Goal: Transaction & Acquisition: Purchase product/service

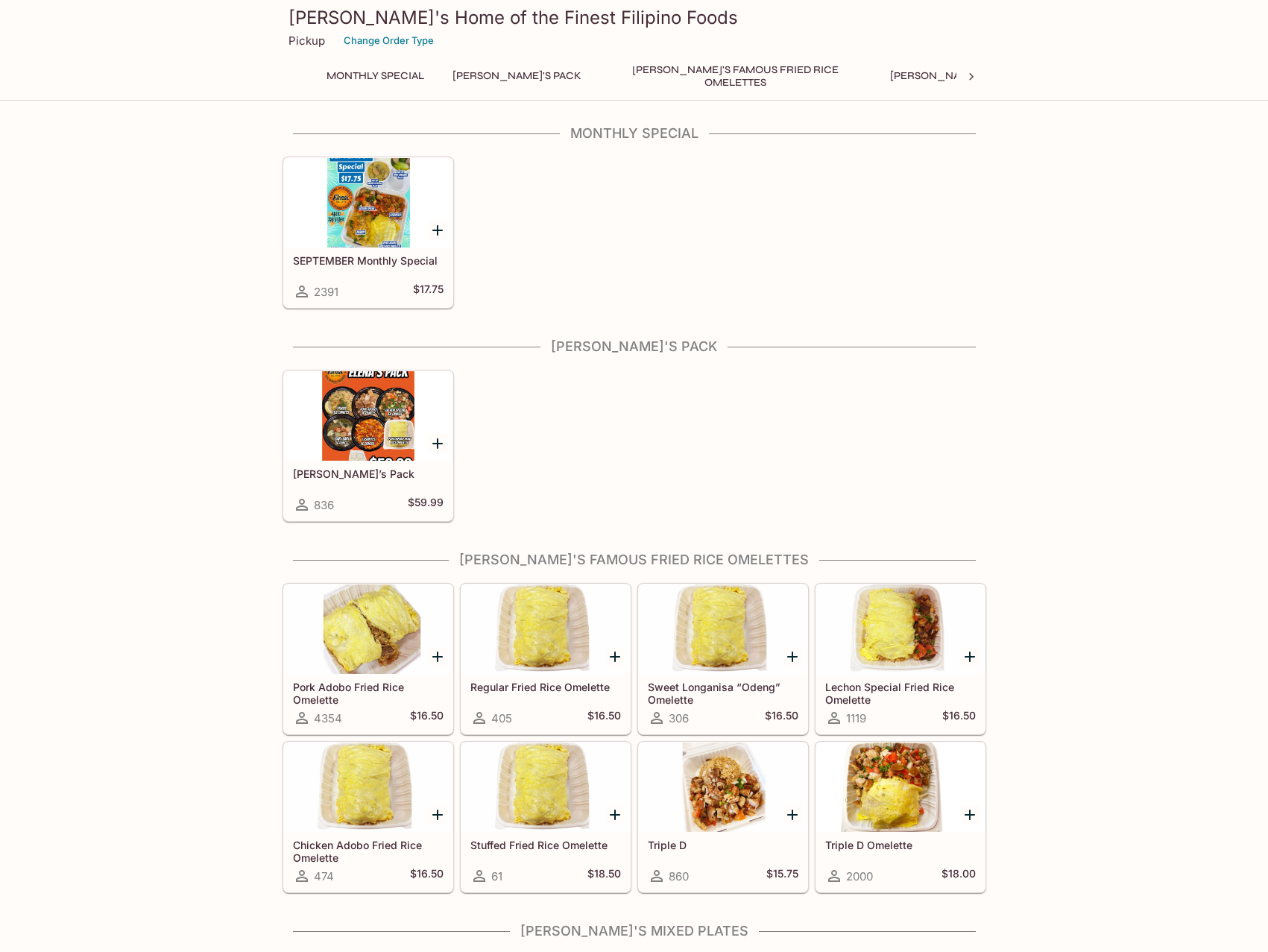
click at [359, 258] on h5 "SEPTEMBER Monthly Special" at bounding box center [368, 261] width 151 height 13
click at [349, 423] on div at bounding box center [368, 416] width 169 height 90
click at [347, 264] on h5 "SEPTEMBER Monthly Special" at bounding box center [368, 261] width 151 height 13
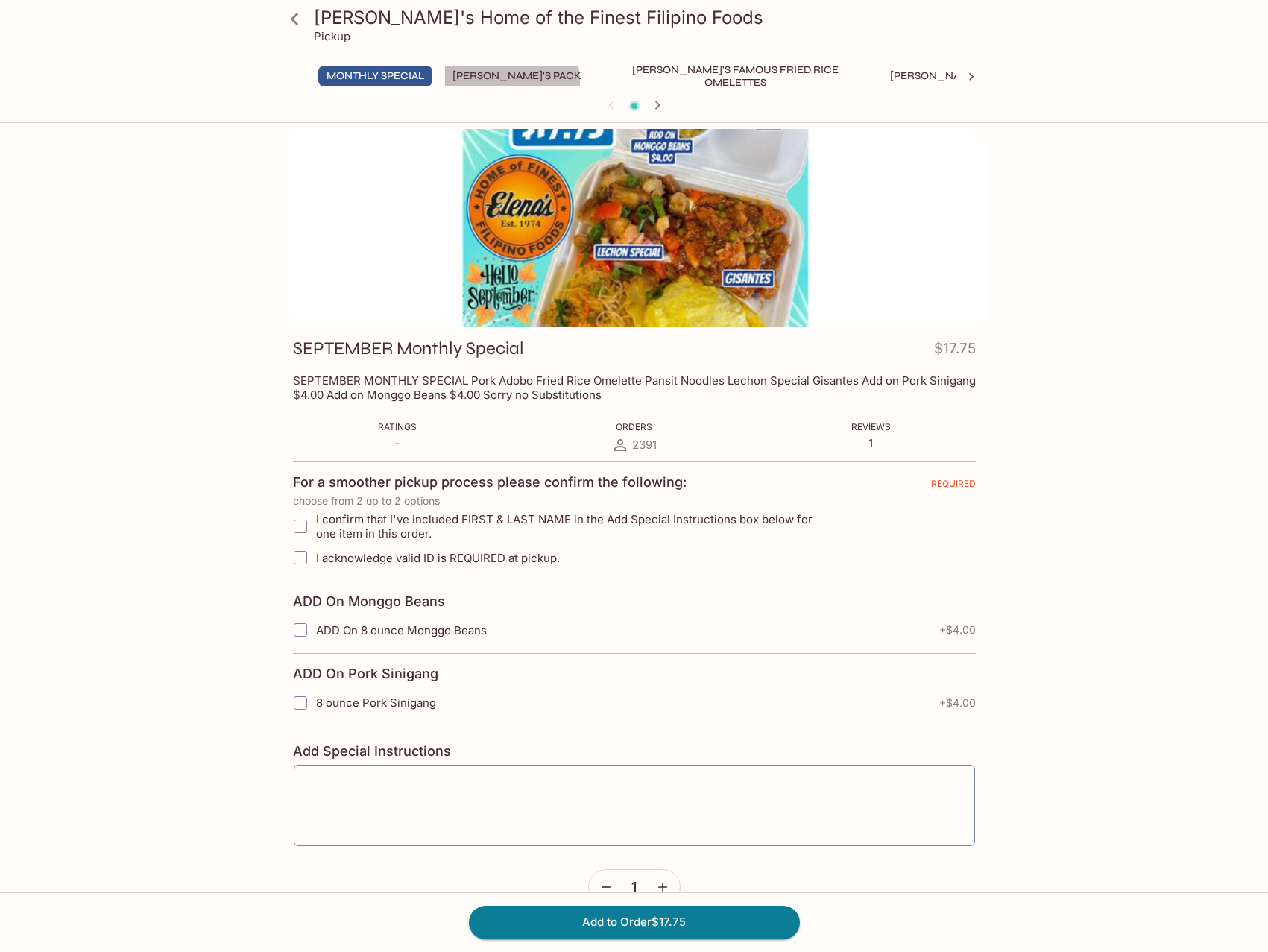
click at [513, 81] on button "[PERSON_NAME]'s Pack" at bounding box center [517, 76] width 145 height 21
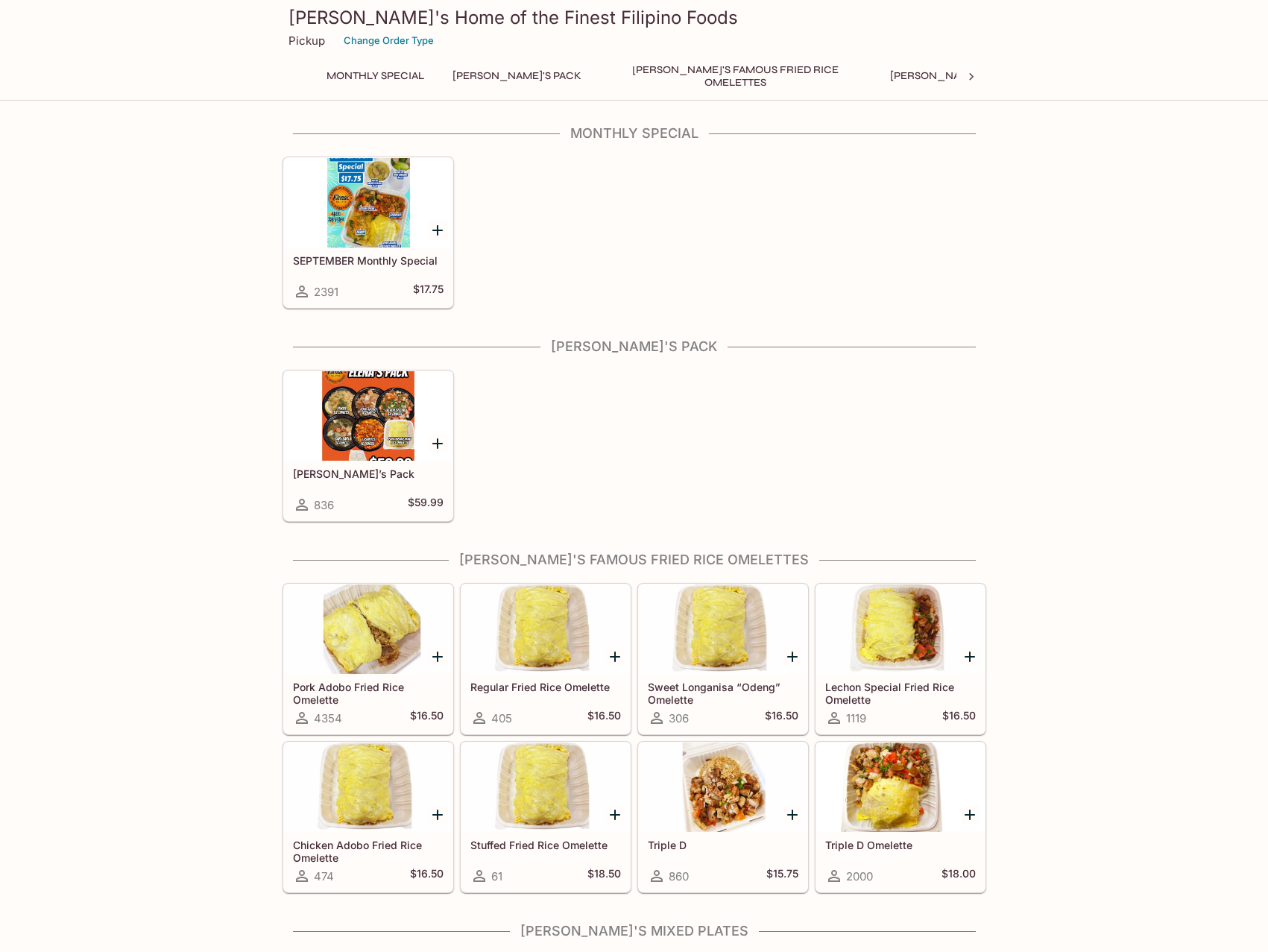
click at [392, 258] on h5 "SEPTEMBER Monthly Special" at bounding box center [368, 261] width 151 height 13
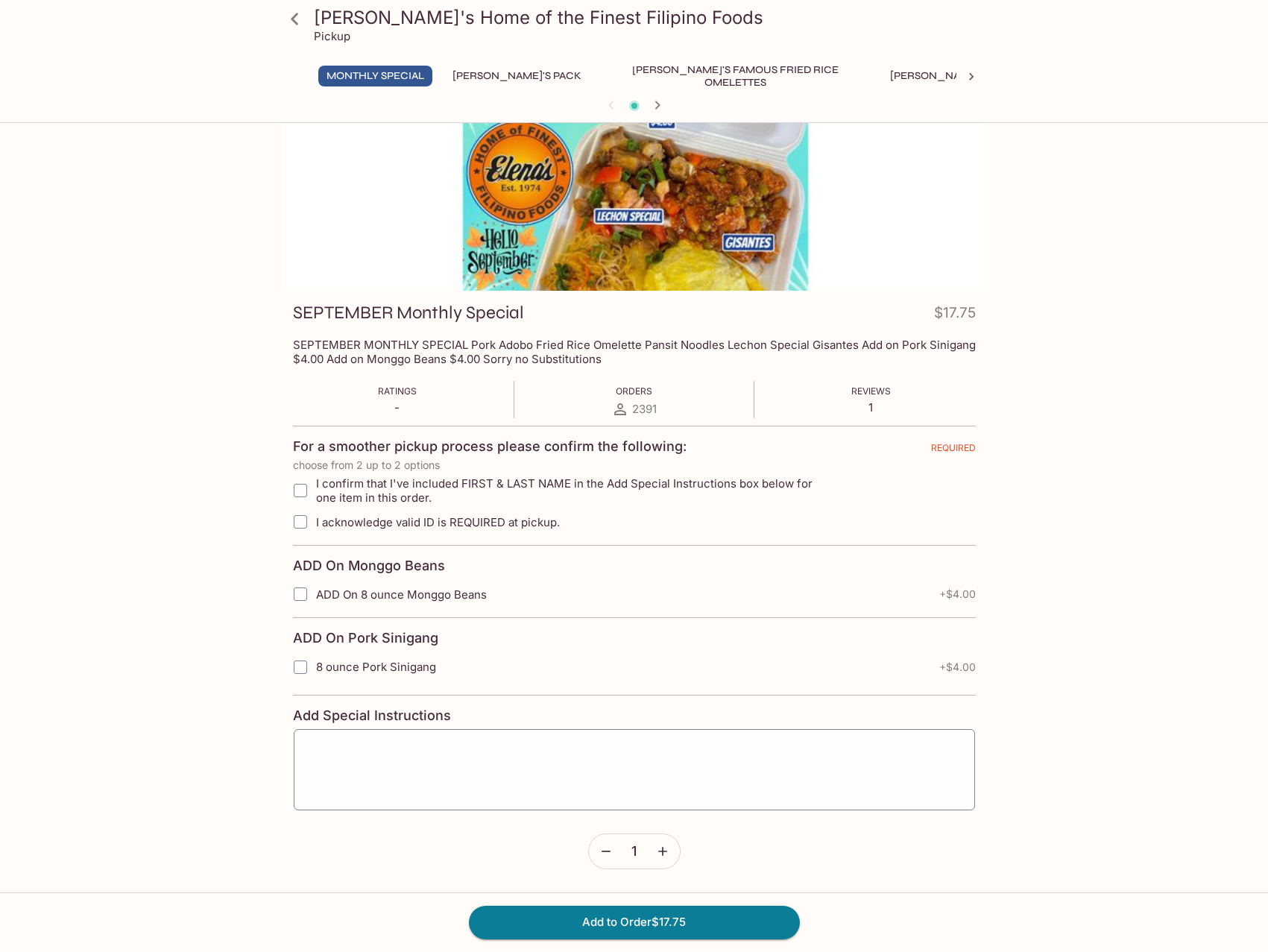
scroll to position [129, 0]
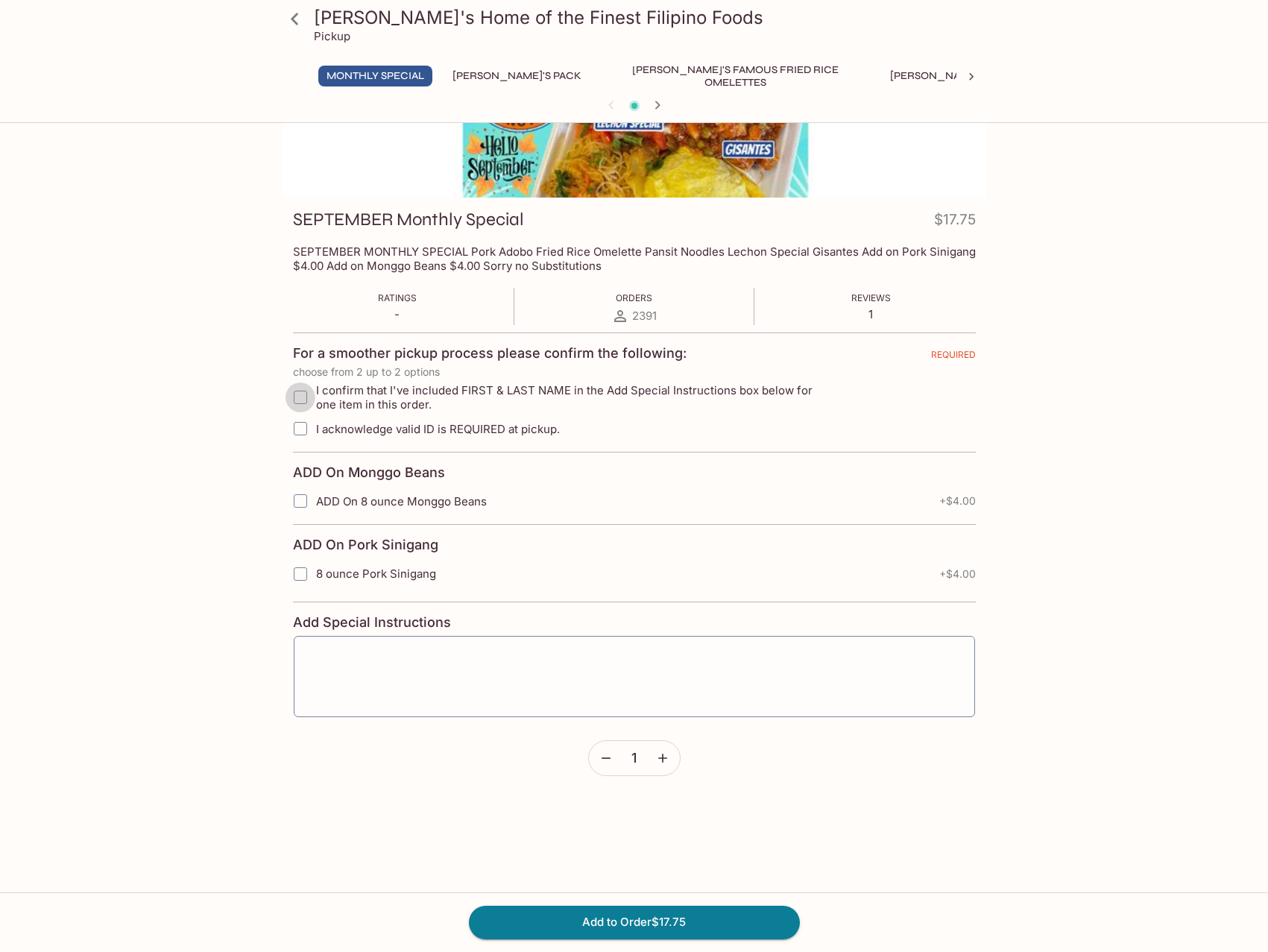
click at [299, 392] on input "I confirm that I've included FIRST & LAST NAME in the Add Special Instructions …" at bounding box center [300, 398] width 30 height 30
checkbox input "true"
click at [296, 414] on input "I acknowledge valid ID is REQUIRED at pickup." at bounding box center [300, 429] width 30 height 30
checkbox input "true"
click at [305, 398] on input "I confirm that I've included FIRST & LAST NAME in the Add Special Instructions …" at bounding box center [300, 398] width 30 height 30
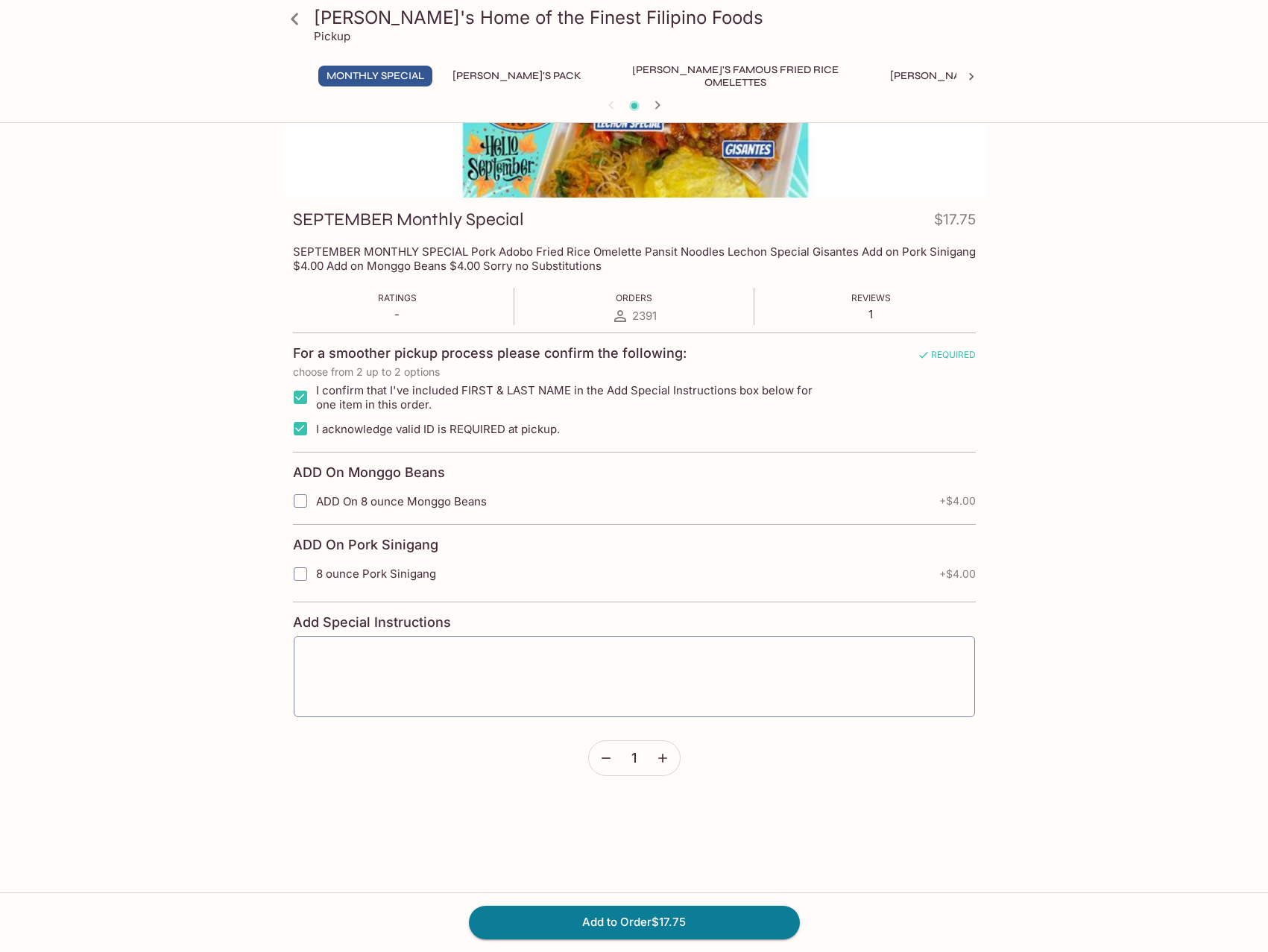
checkbox input "false"
click at [294, 430] on input "I acknowledge valid ID is REQUIRED at pickup." at bounding box center [300, 429] width 30 height 30
checkbox input "false"
click at [230, 430] on div "[PERSON_NAME]'s Home of the Finest Filipino Foods Pickup Monthly Special [PERSO…" at bounding box center [634, 429] width 954 height 857
